Goal: Task Accomplishment & Management: Complete application form

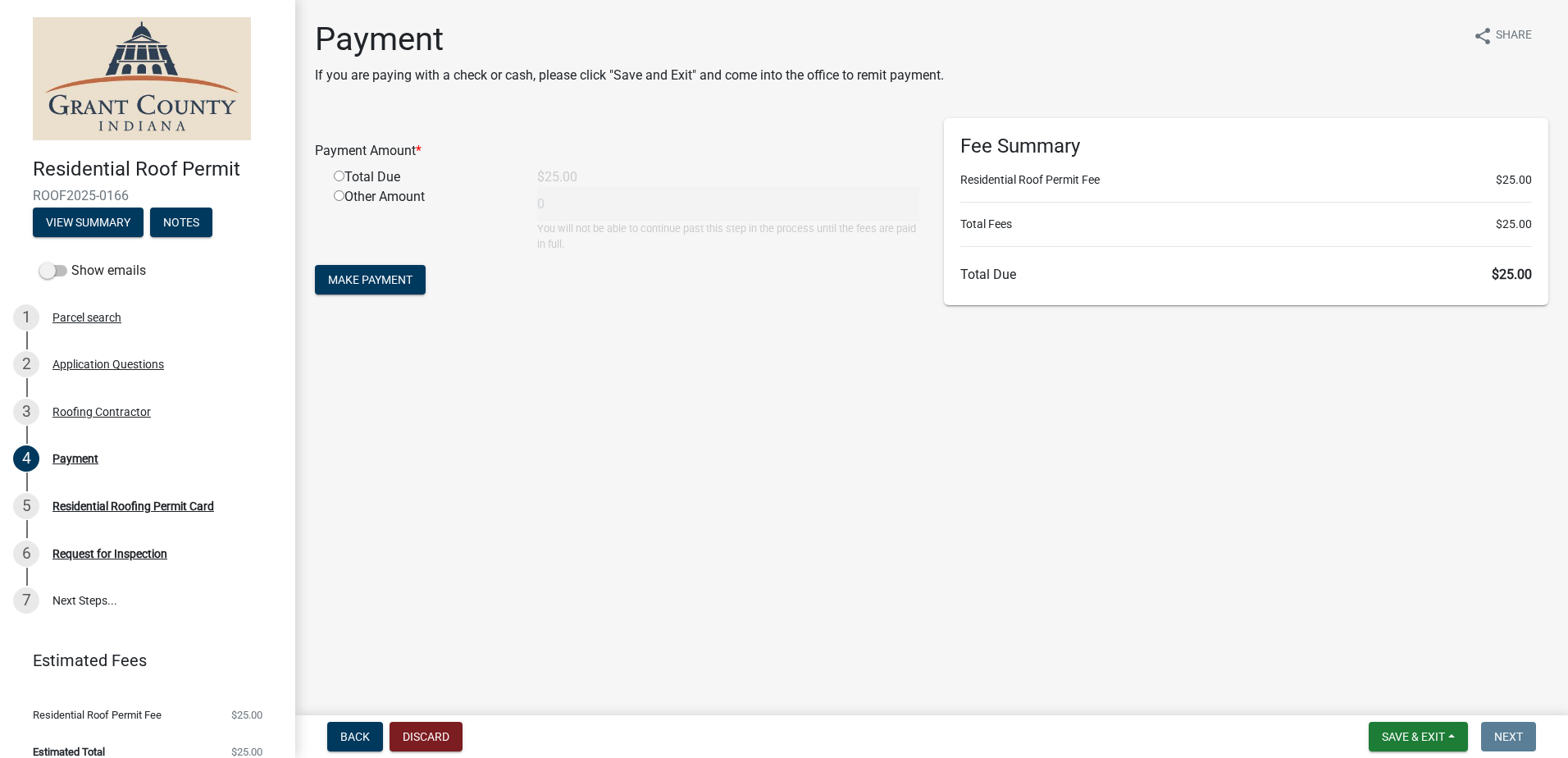
click at [343, 176] on div "Total Due" at bounding box center [423, 177] width 204 height 19
click at [343, 175] on input "radio" at bounding box center [338, 176] width 11 height 11
radio input "true"
type input "25"
click at [362, 286] on span "Make Payment" at bounding box center [370, 280] width 85 height 13
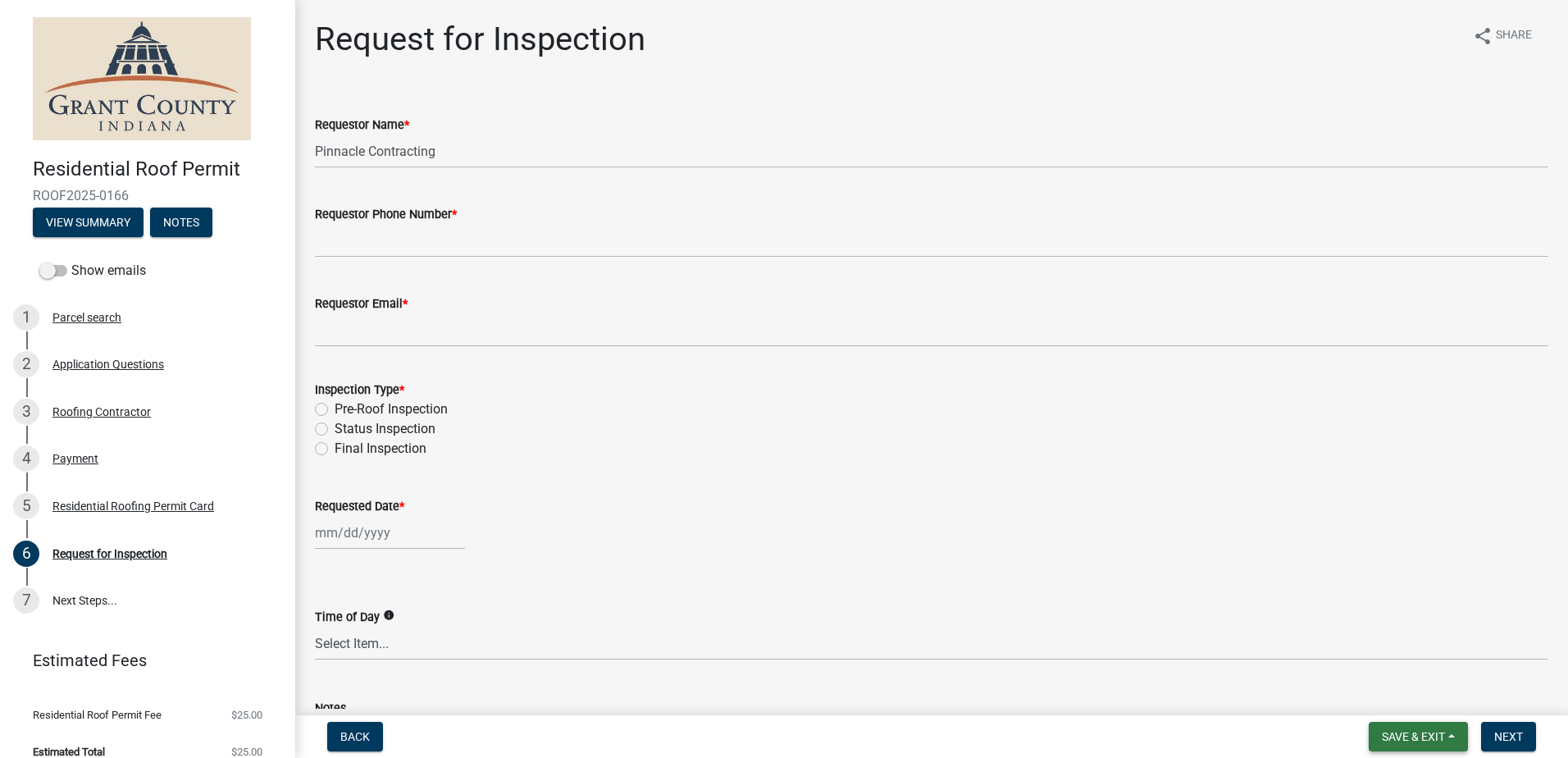
click at [1406, 731] on span "Save & Exit" at bounding box center [1412, 736] width 63 height 13
click at [1385, 694] on button "Save & Exit" at bounding box center [1402, 694] width 132 height 39
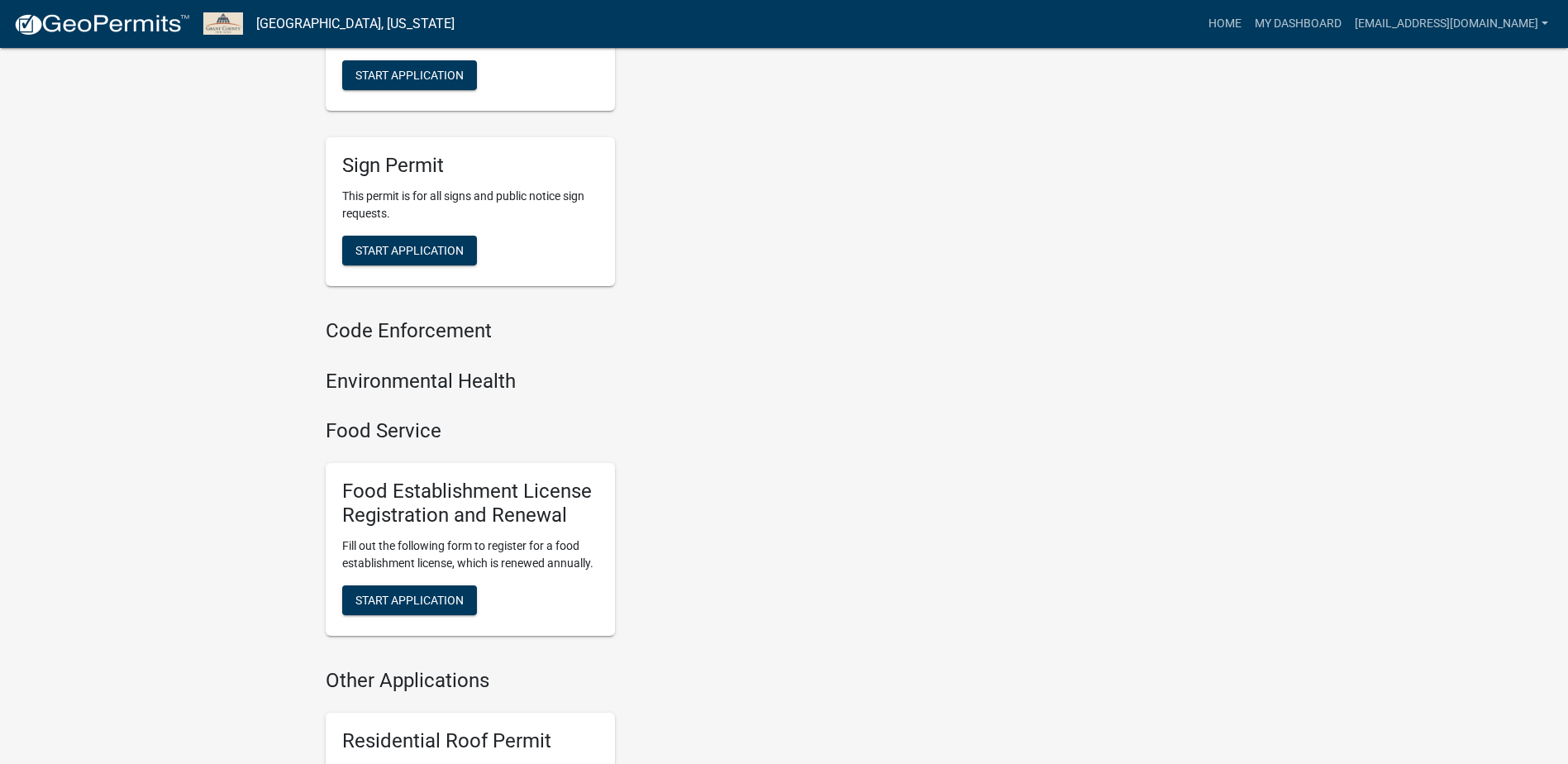
scroll to position [1113, 0]
